Goal: Transaction & Acquisition: Purchase product/service

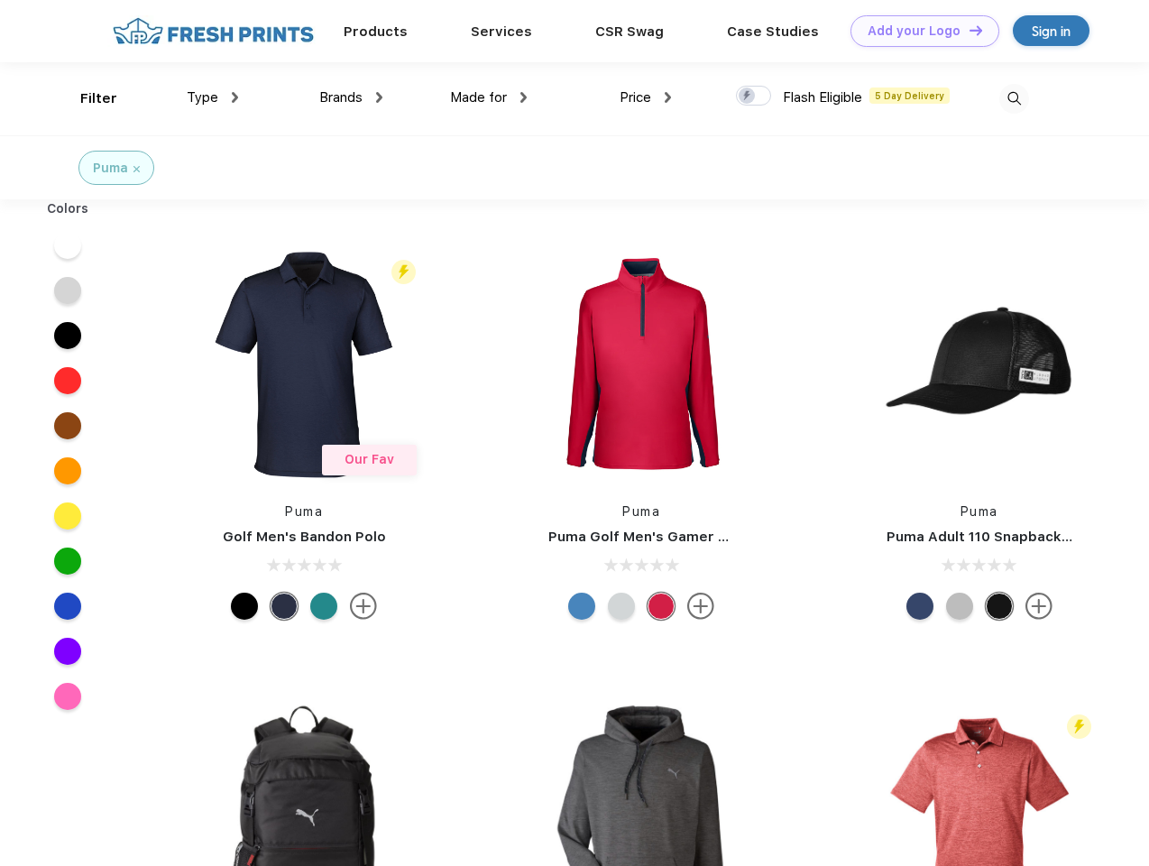
click at [918, 31] on link "Add your Logo Design Tool" at bounding box center [924, 31] width 149 height 32
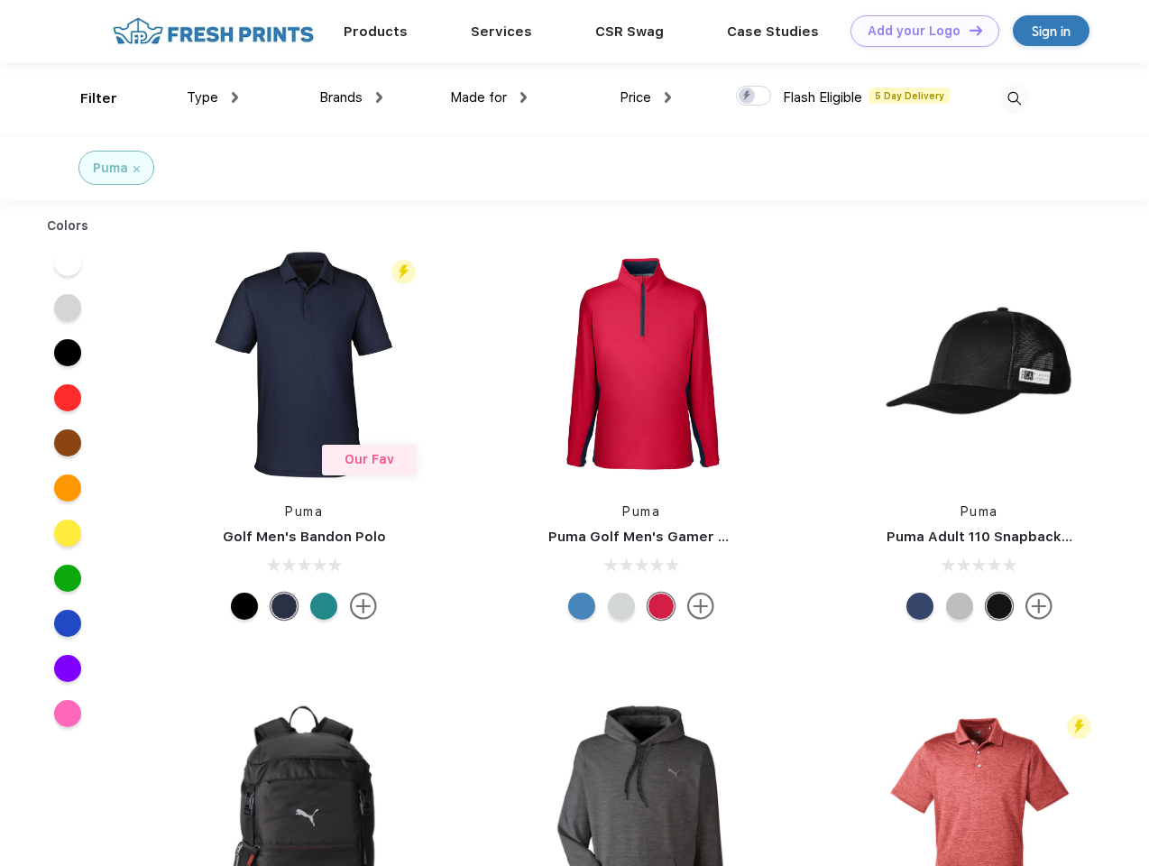
click at [0, 0] on div "Design Tool" at bounding box center [0, 0] width 0 height 0
click at [968, 30] on link "Add your Logo Design Tool" at bounding box center [924, 31] width 149 height 32
click at [87, 98] on div "Filter" at bounding box center [98, 98] width 37 height 21
click at [213, 97] on span "Type" at bounding box center [203, 97] width 32 height 16
click at [351, 97] on span "Brands" at bounding box center [340, 97] width 43 height 16
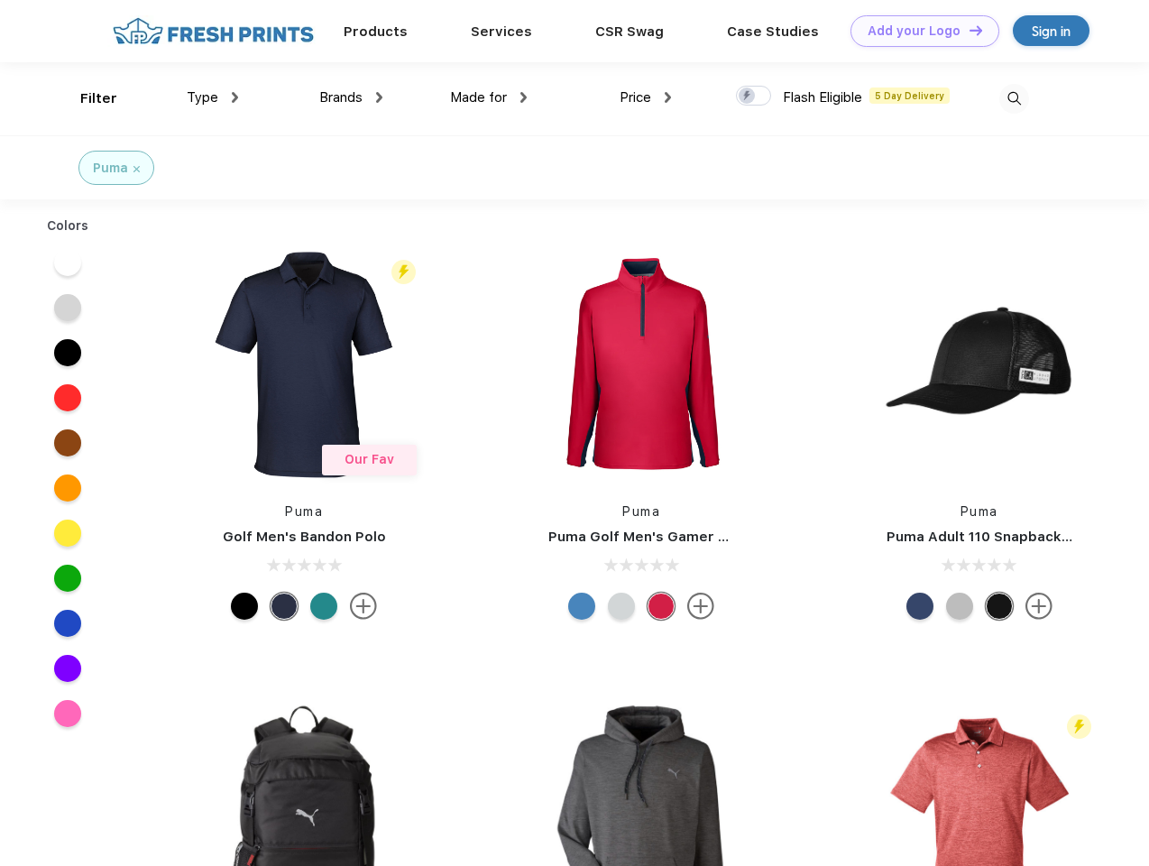
click at [489, 97] on span "Made for" at bounding box center [478, 97] width 57 height 16
click at [646, 97] on span "Price" at bounding box center [636, 97] width 32 height 16
click at [754, 97] on div at bounding box center [753, 96] width 35 height 20
click at [748, 97] on input "checkbox" at bounding box center [742, 91] width 12 height 12
click at [1014, 98] on img at bounding box center [1014, 99] width 30 height 30
